Goal: Transaction & Acquisition: Download file/media

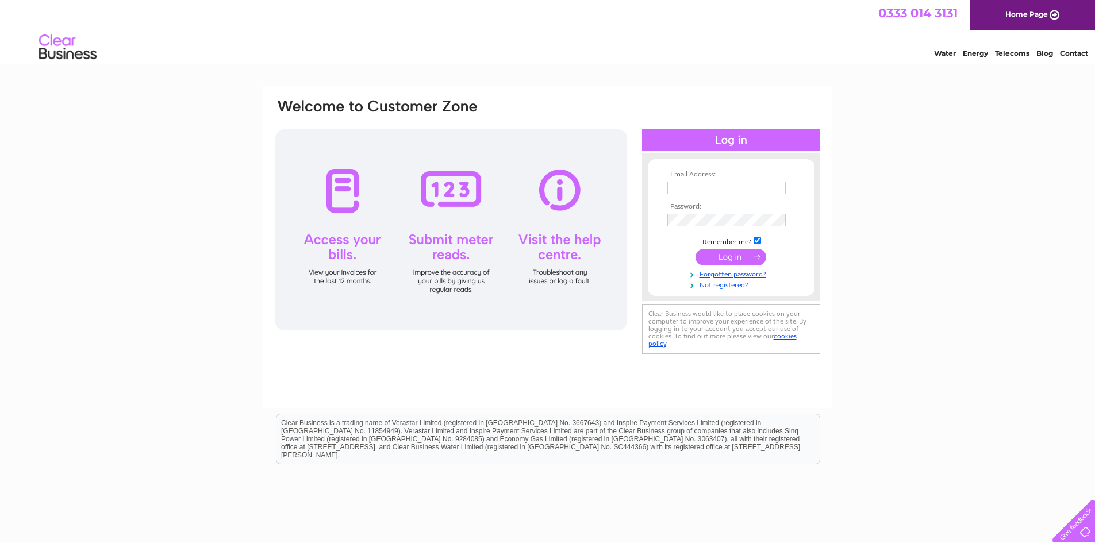
type input "randpdavies@outlook.com"
click at [723, 259] on input "submit" at bounding box center [730, 257] width 71 height 16
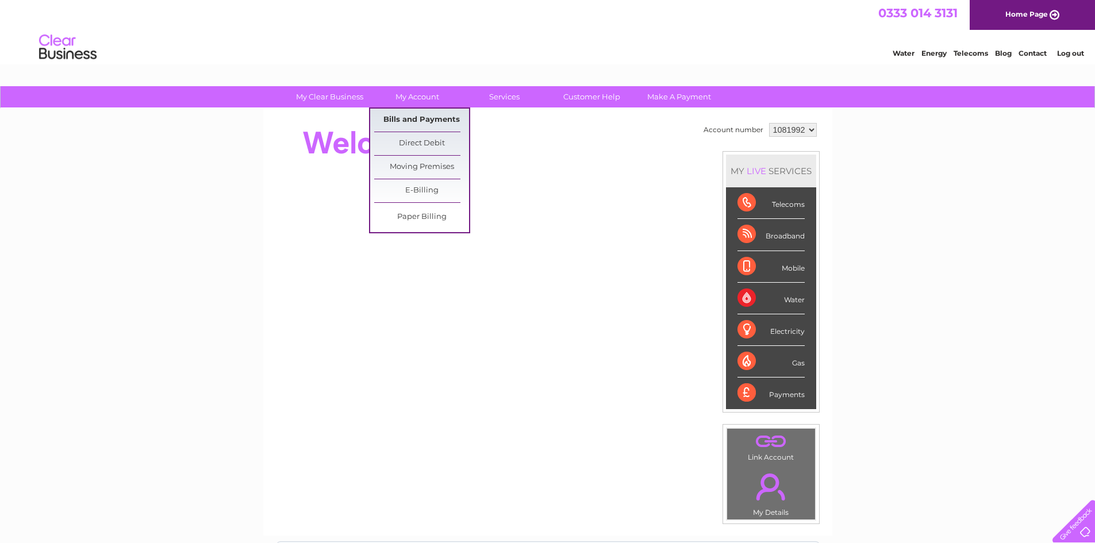
click at [431, 114] on link "Bills and Payments" at bounding box center [421, 120] width 95 height 23
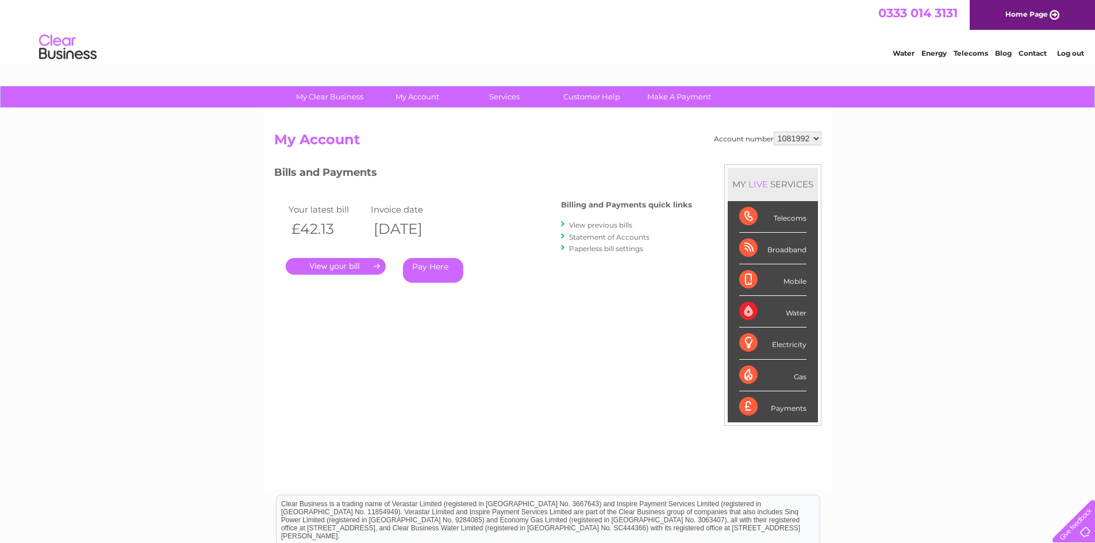
click at [349, 269] on link "." at bounding box center [336, 266] width 100 height 17
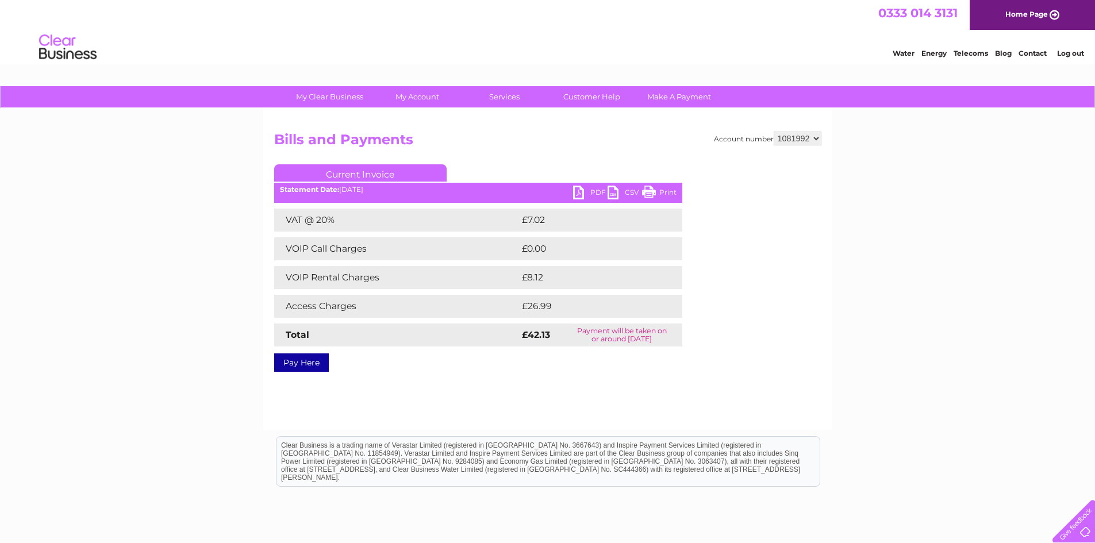
click at [596, 190] on link "PDF" at bounding box center [590, 194] width 34 height 17
